Goal: Task Accomplishment & Management: Manage account settings

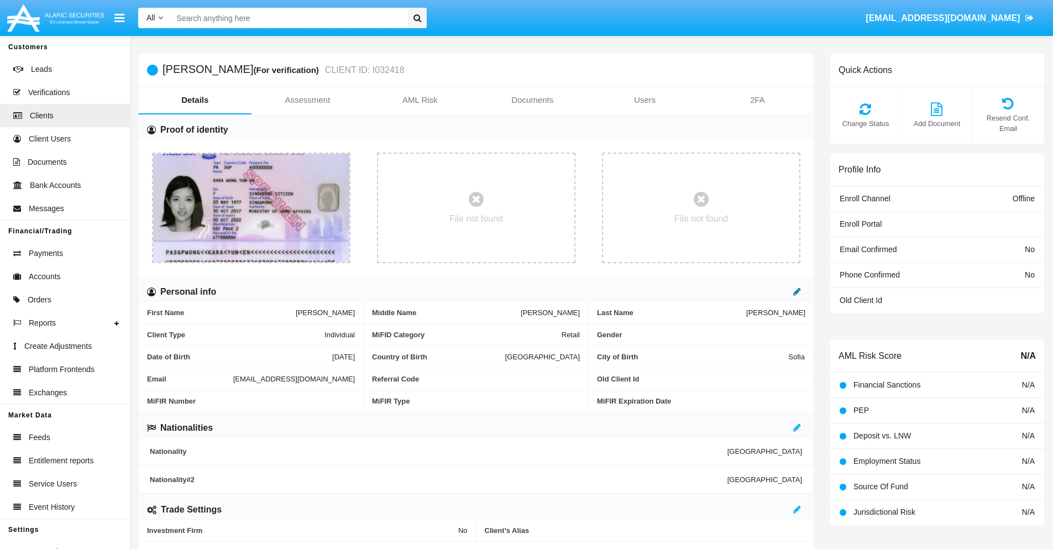
click at [797, 291] on icon at bounding box center [797, 291] width 8 height 9
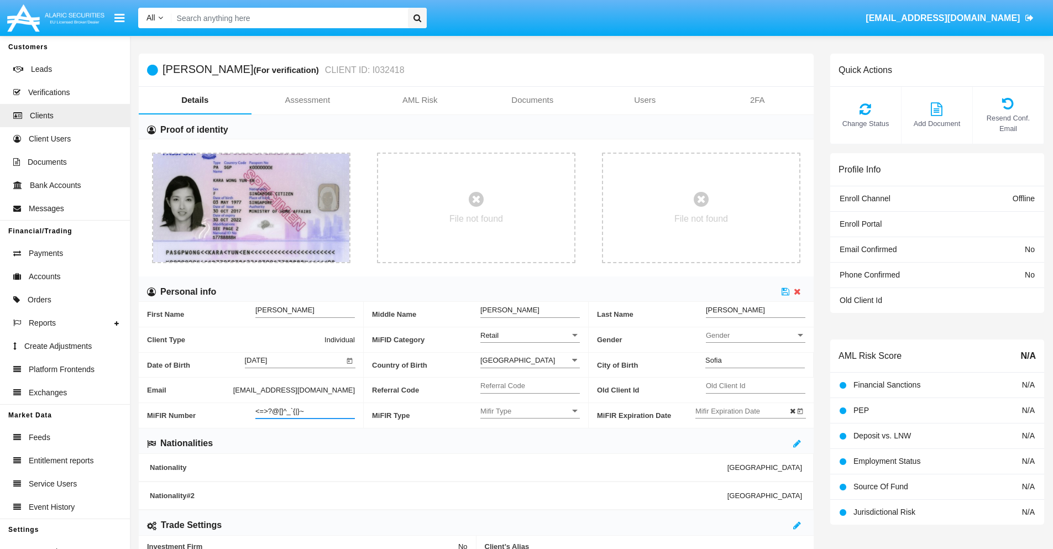
type input "<=>?@[]^_`{|}~"
click at [786, 291] on icon at bounding box center [786, 291] width 8 height 9
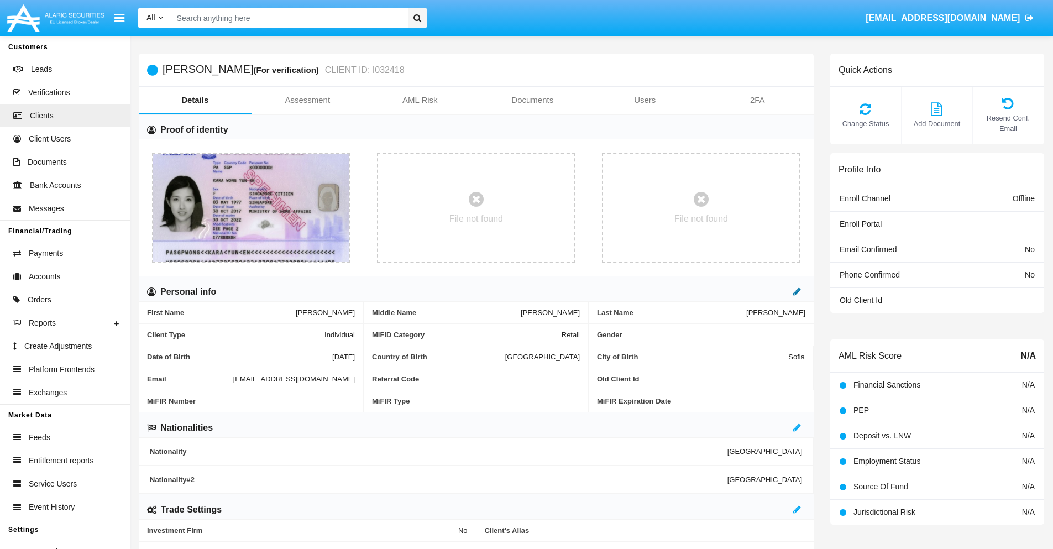
click at [797, 291] on icon at bounding box center [797, 291] width 8 height 9
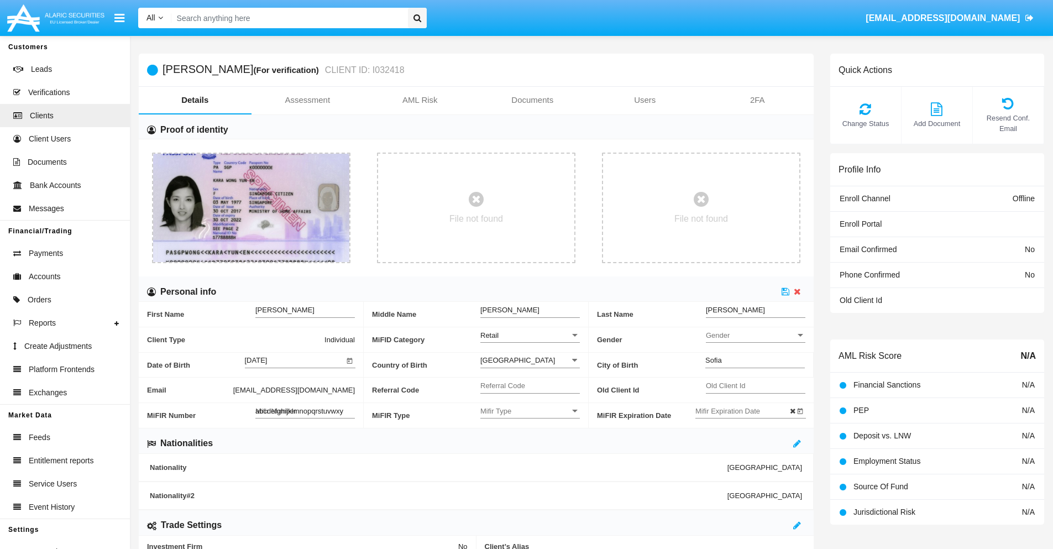
type input "abcdefghijklmnopqrstuvwxyz"
click at [786, 291] on icon at bounding box center [786, 291] width 8 height 9
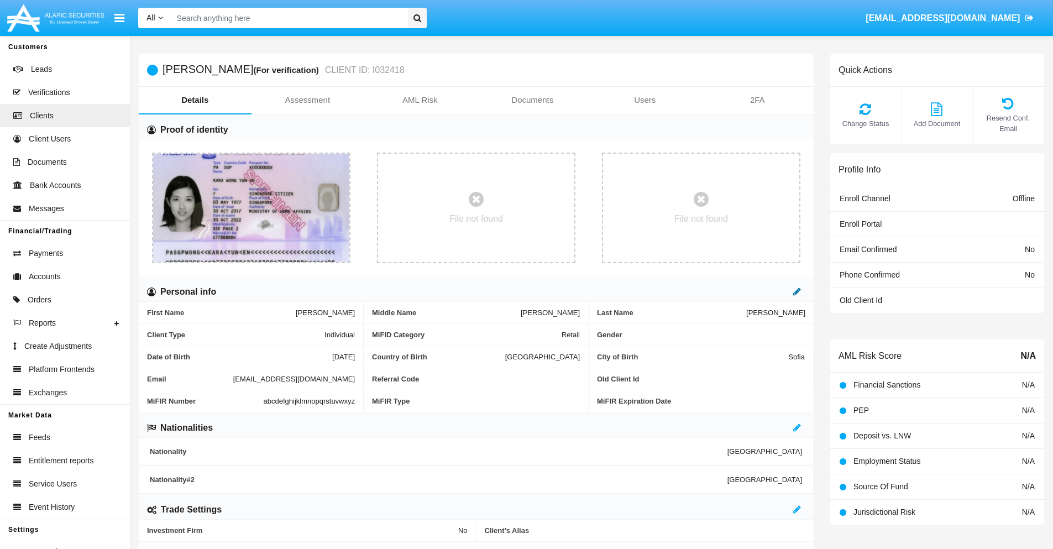
click at [797, 291] on icon at bounding box center [797, 291] width 8 height 9
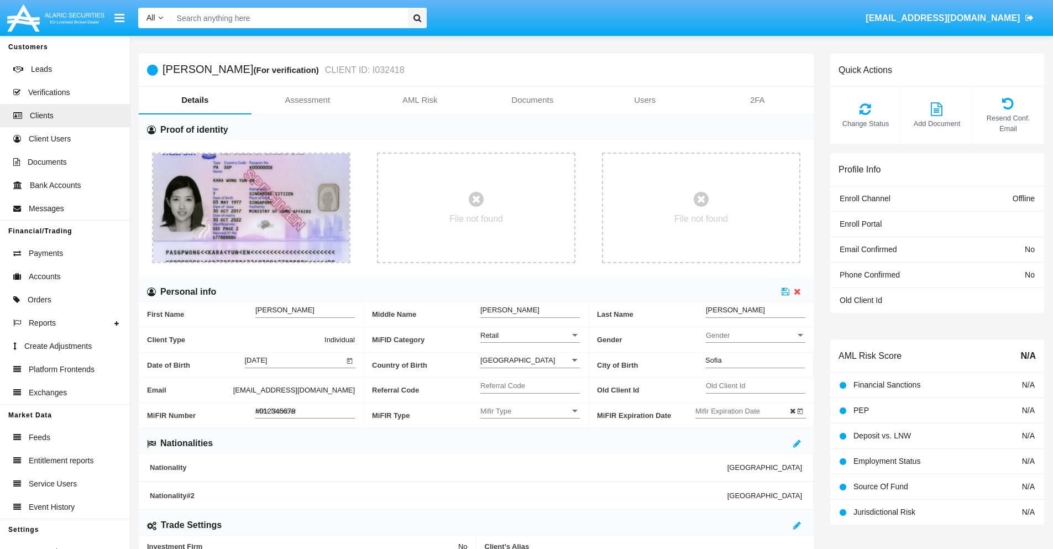
type input "#0123456789"
click at [786, 291] on icon at bounding box center [786, 291] width 8 height 9
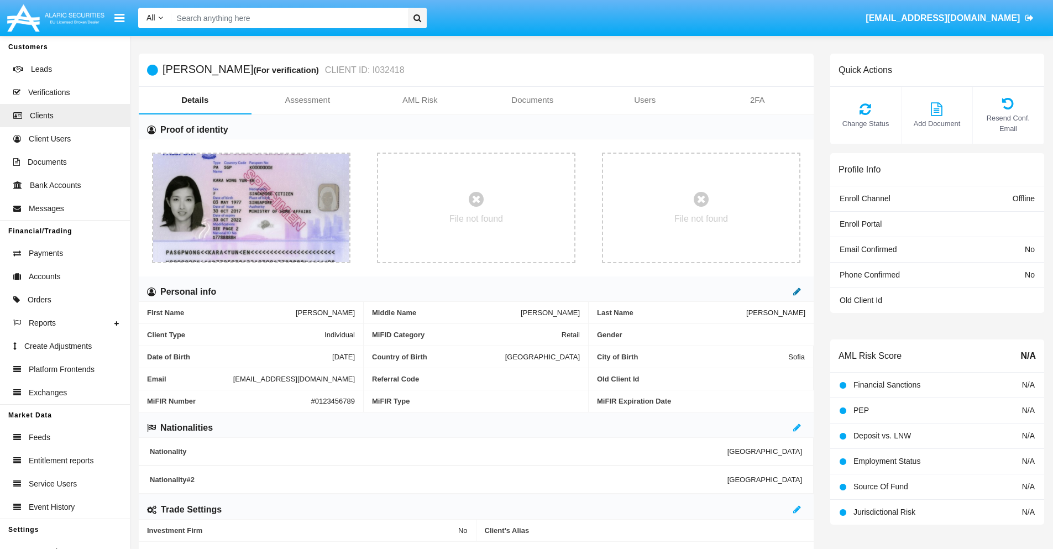
click at [797, 291] on icon at bounding box center [797, 291] width 8 height 9
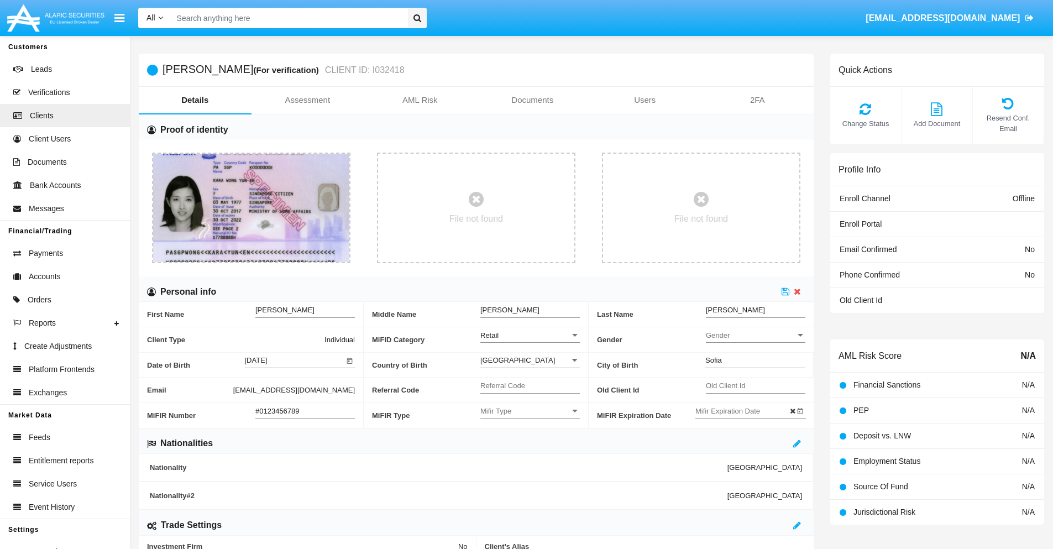
click at [305, 411] on input "#0123456789" at bounding box center [305, 410] width 100 height 9
click at [786, 291] on icon at bounding box center [786, 291] width 8 height 9
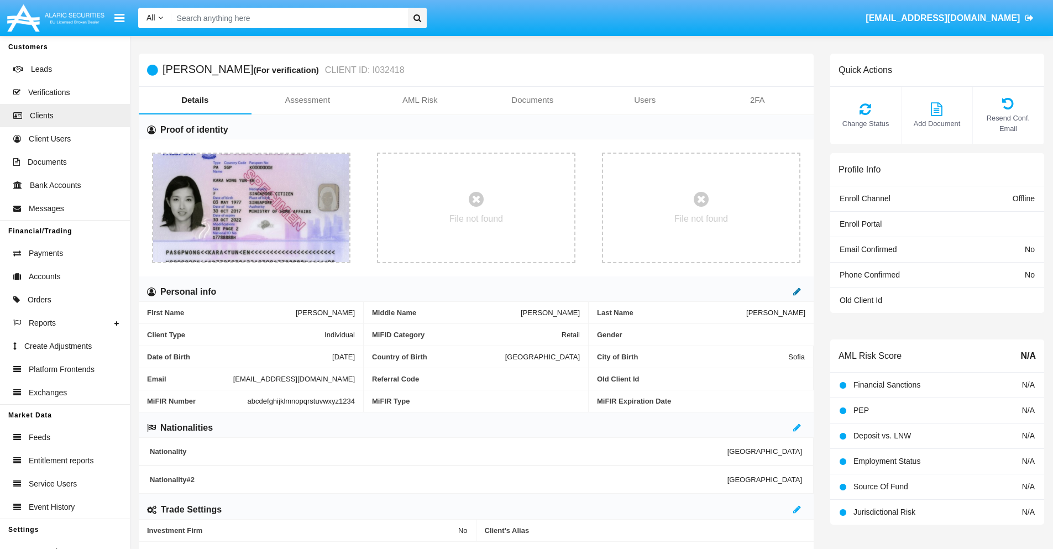
click at [797, 291] on icon at bounding box center [797, 291] width 8 height 9
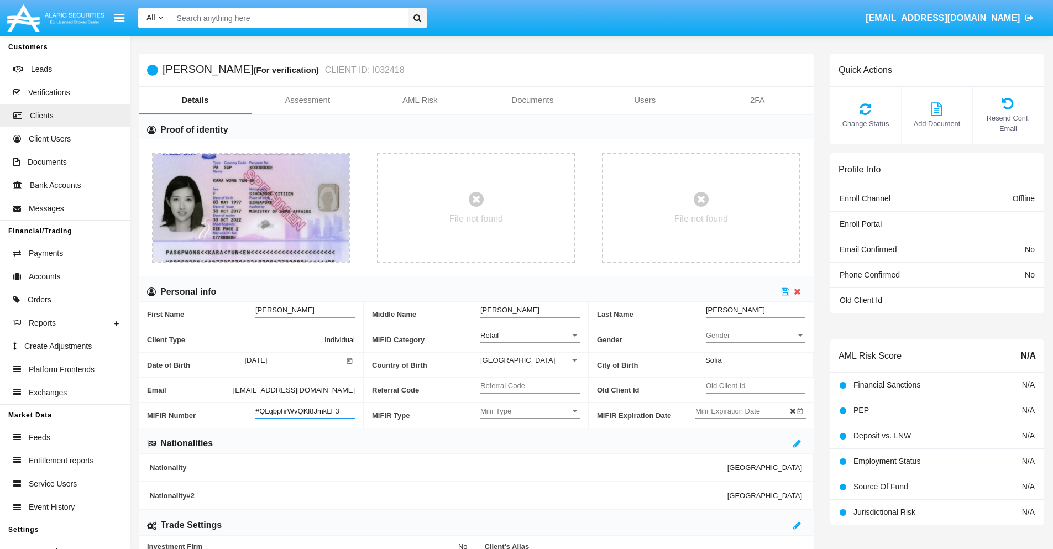
type input "#QLqbphrWvQKl8JmkLF3"
click at [530, 411] on span "Mifir Type" at bounding box center [525, 410] width 90 height 9
click at [530, 438] on span "CONCAT" at bounding box center [530, 439] width 100 height 22
click at [745, 411] on input "Mifir Expiration Date" at bounding box center [745, 410] width 100 height 9
click at [729, 224] on span "OCT 2025" at bounding box center [719, 225] width 24 height 9
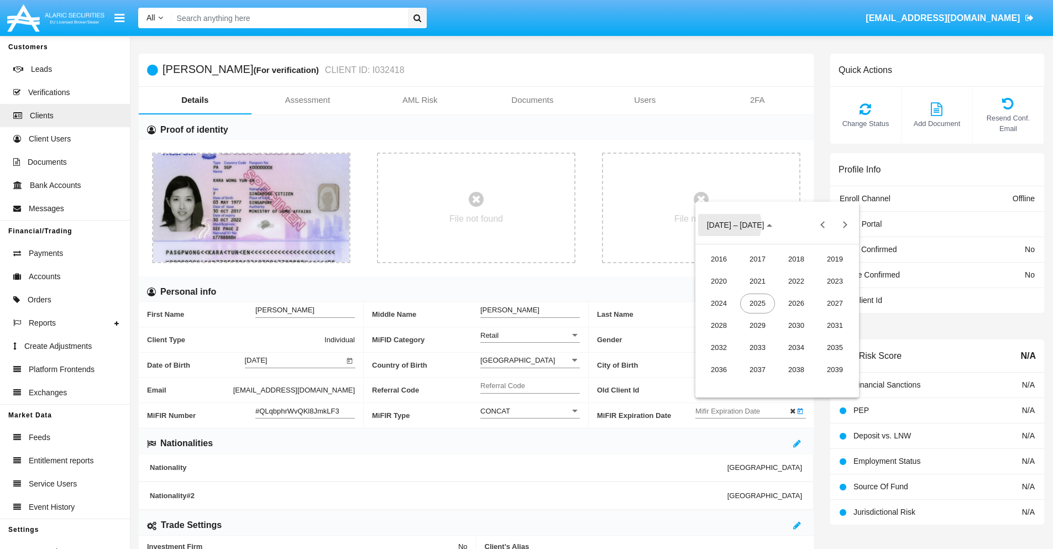
click at [796, 325] on div "2030" at bounding box center [796, 326] width 35 height 20
click at [719, 281] on div "JAN" at bounding box center [719, 281] width 35 height 20
click at [755, 295] on div "1" at bounding box center [755, 295] width 20 height 20
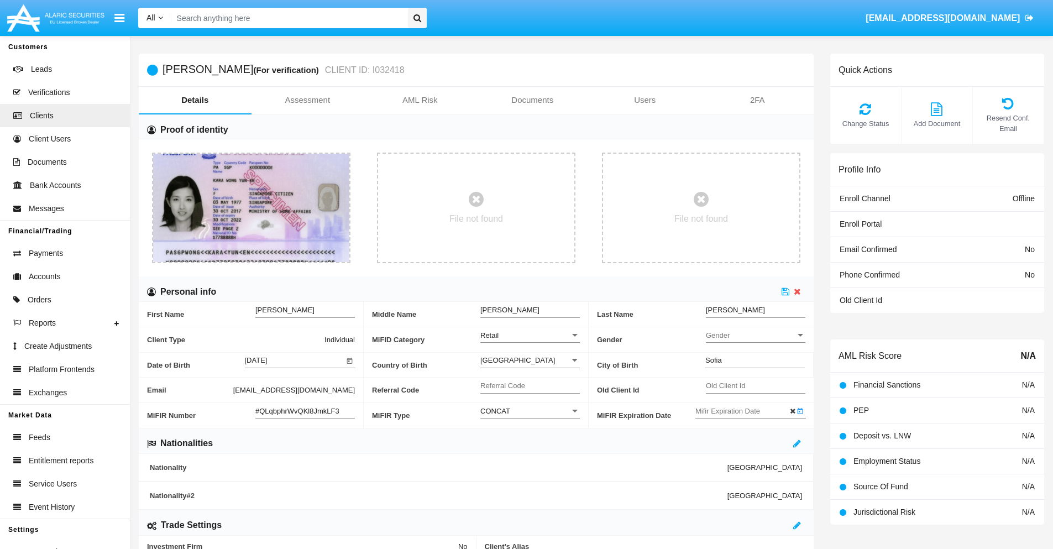
type input "[DATE]"
click at [786, 291] on icon at bounding box center [786, 291] width 8 height 9
